Goal: Information Seeking & Learning: Find specific fact

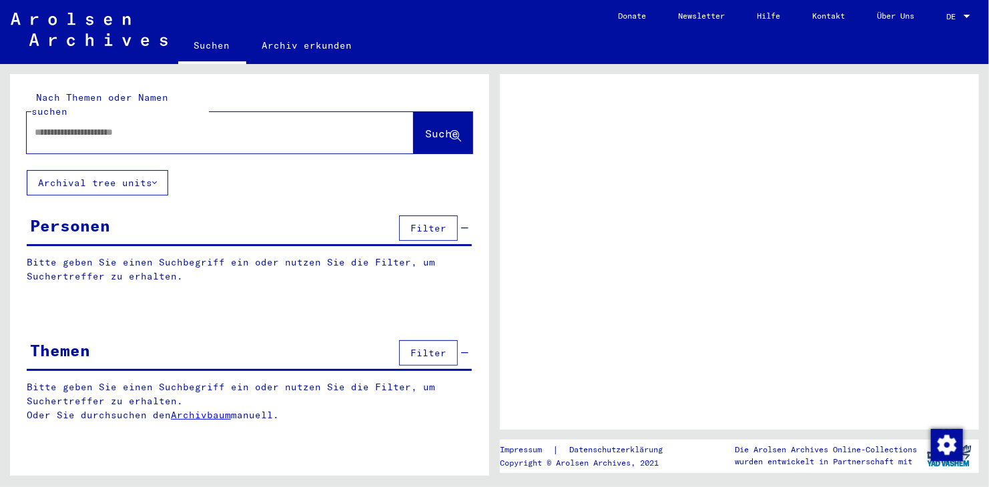
click at [153, 125] on input "text" at bounding box center [208, 132] width 347 height 14
type input "**********"
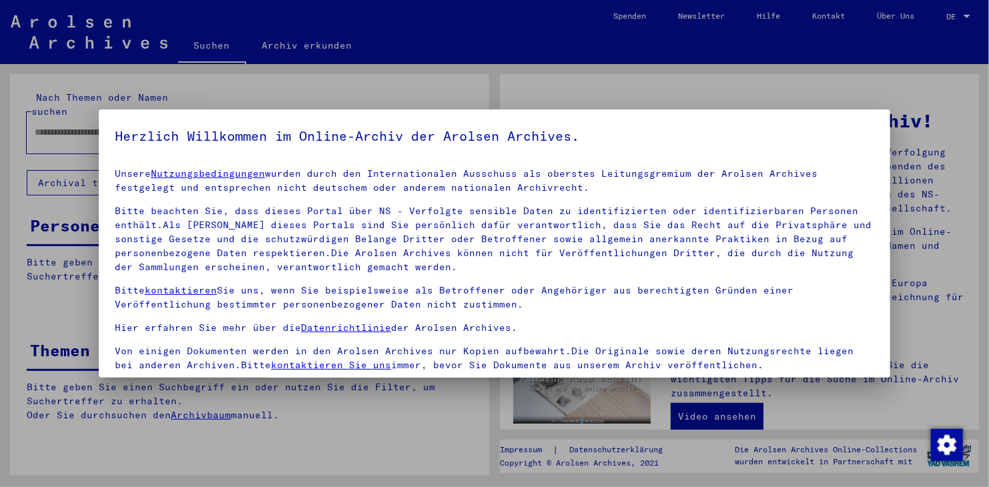
scroll to position [115, 0]
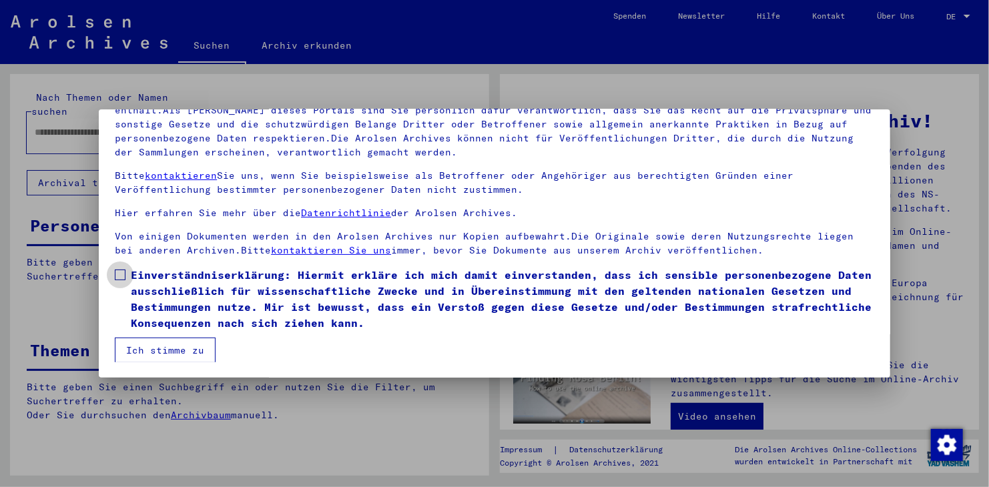
click at [118, 276] on span at bounding box center [120, 275] width 11 height 11
click at [158, 351] on button "Ich stimme zu" at bounding box center [165, 350] width 101 height 25
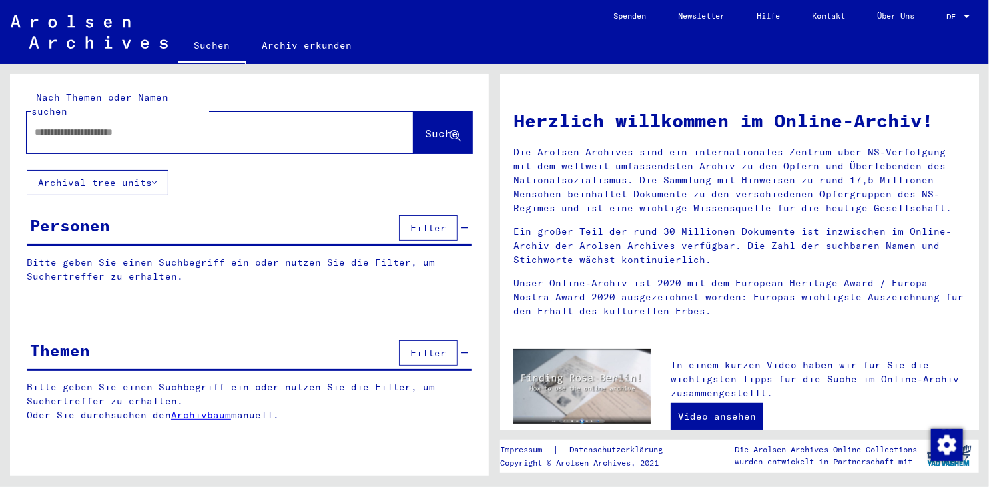
click at [220, 125] on input "text" at bounding box center [204, 132] width 339 height 14
type input "**********"
click at [425, 127] on span "Suche" at bounding box center [441, 133] width 33 height 13
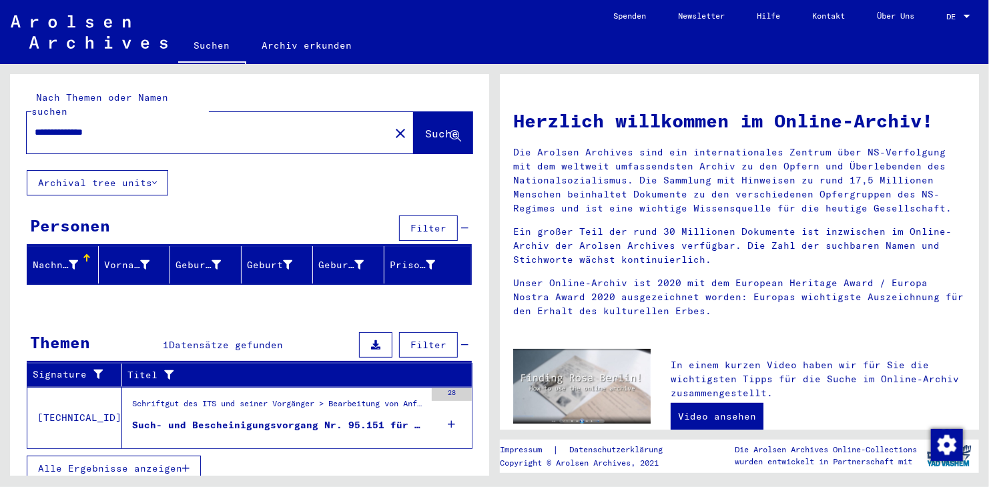
click at [256, 418] on figure "Such- und Bescheinigungsvorgang Nr. 95.151 für [PERSON_NAME] geboren [DEMOGRAPH…" at bounding box center [278, 428] width 293 height 20
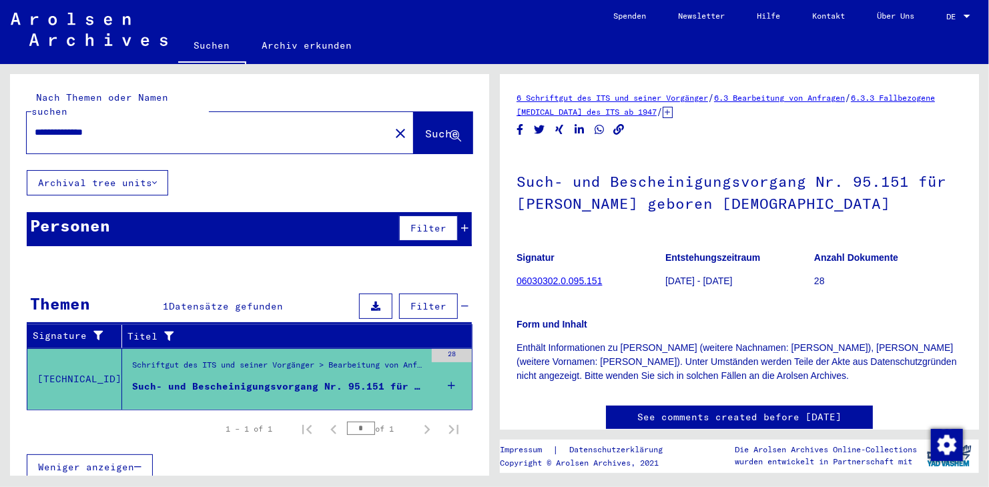
click at [579, 280] on link "06030302.0.095.151" at bounding box center [558, 281] width 85 height 11
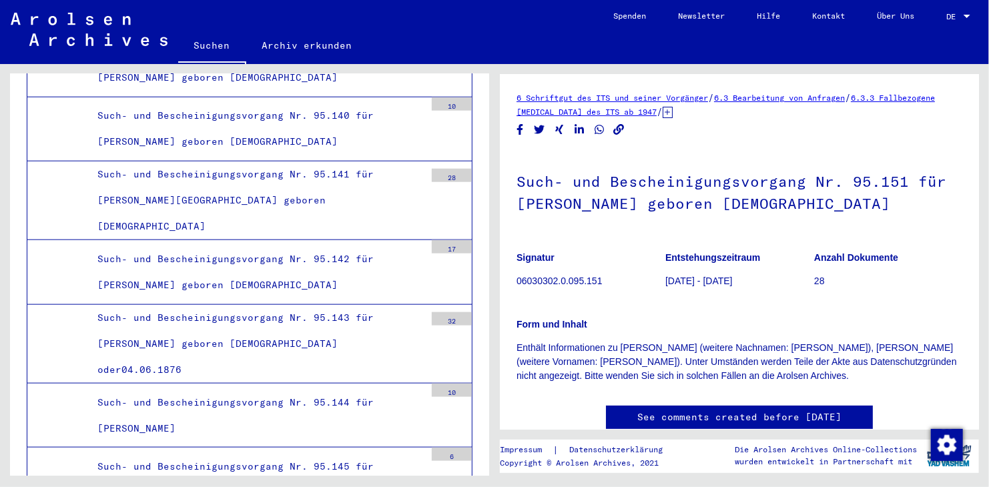
click at [41, 30] on img at bounding box center [89, 29] width 157 height 33
